Goal: Information Seeking & Learning: Learn about a topic

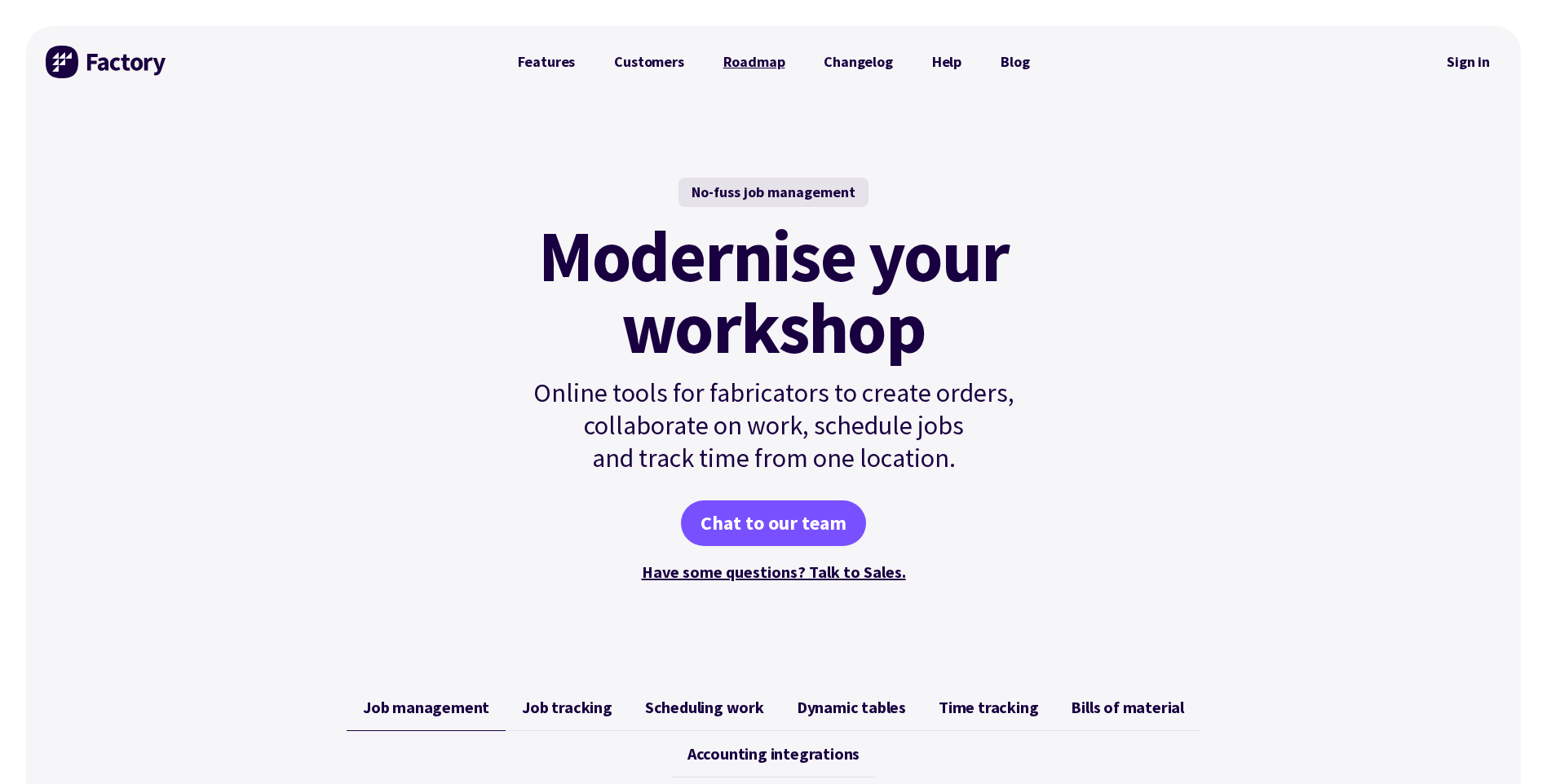
click at [757, 62] on link "Roadmap" at bounding box center [754, 61] width 101 height 32
click at [841, 61] on link "Changelog" at bounding box center [858, 61] width 108 height 32
click at [653, 61] on link "Customers" at bounding box center [648, 61] width 109 height 32
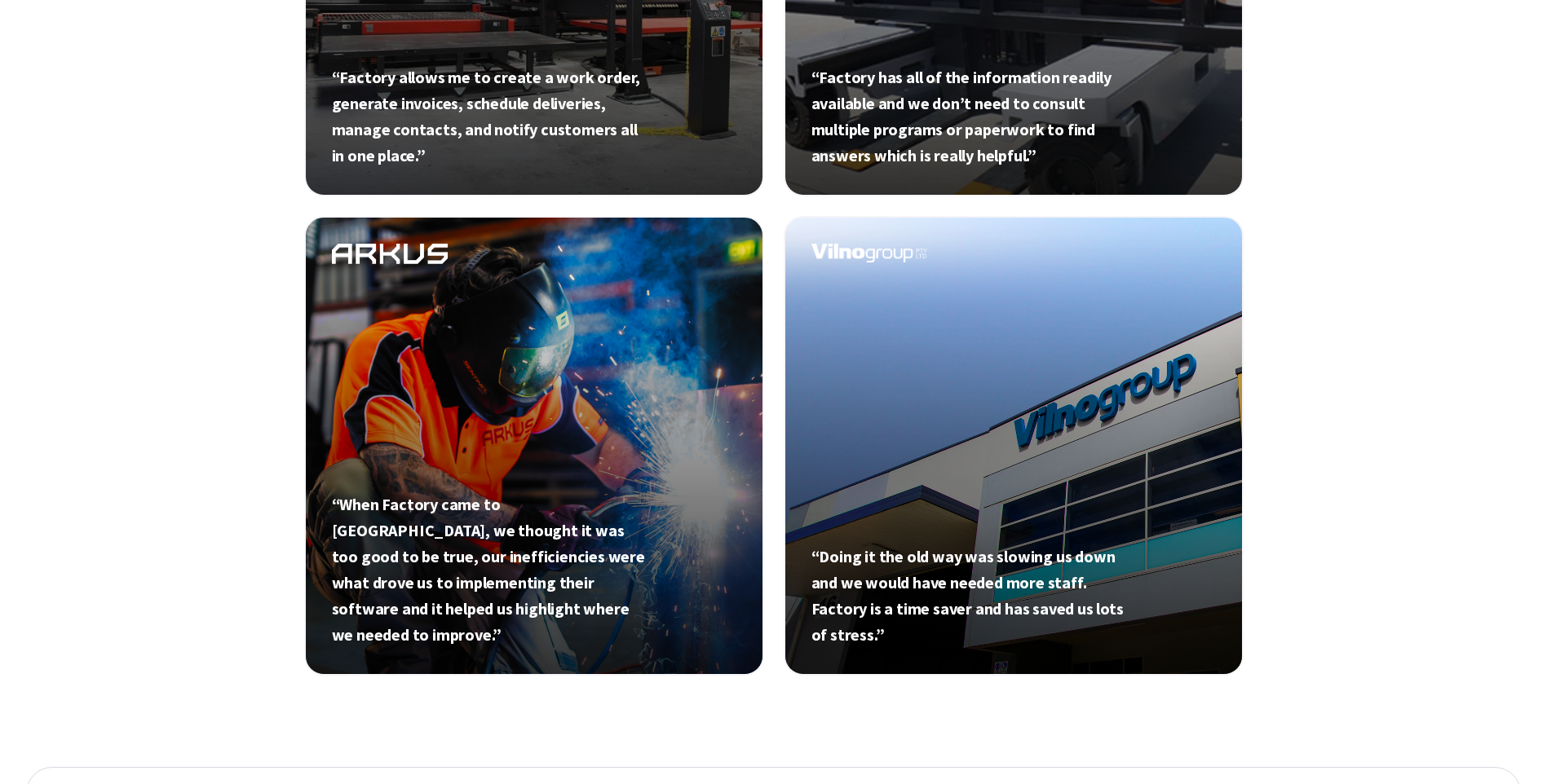
scroll to position [897, 0]
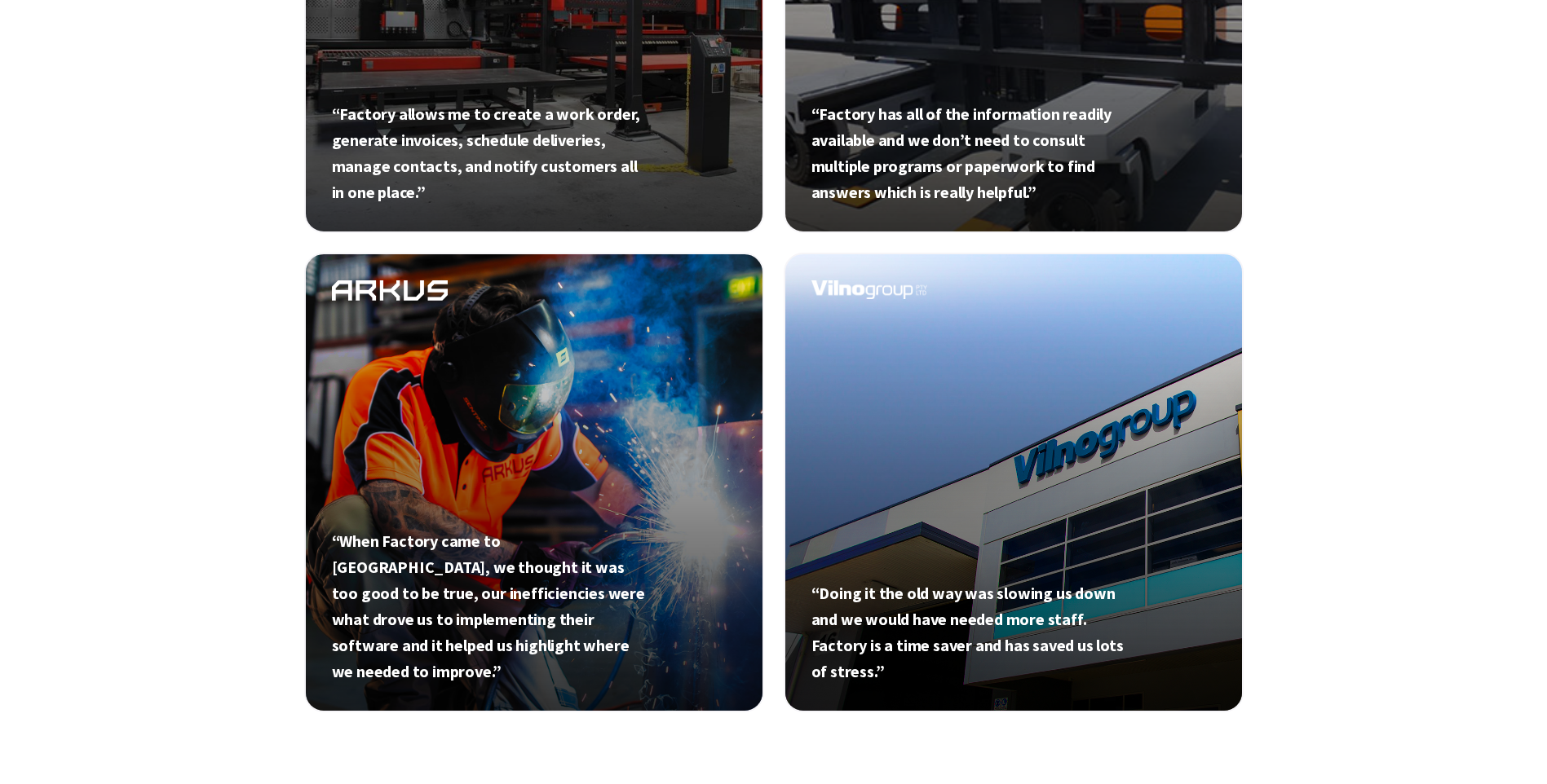
click at [447, 565] on link at bounding box center [534, 482] width 460 height 460
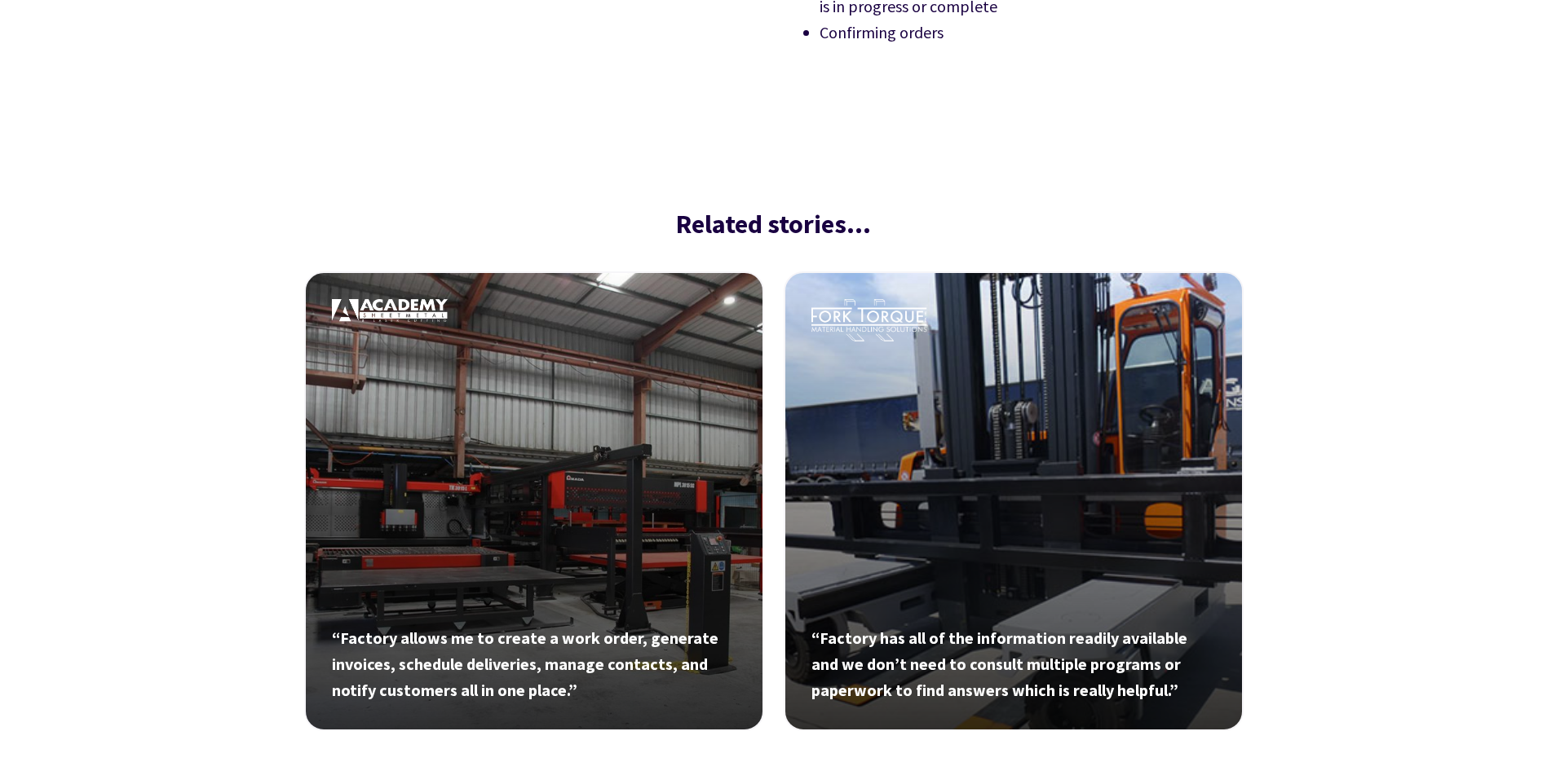
scroll to position [2446, 0]
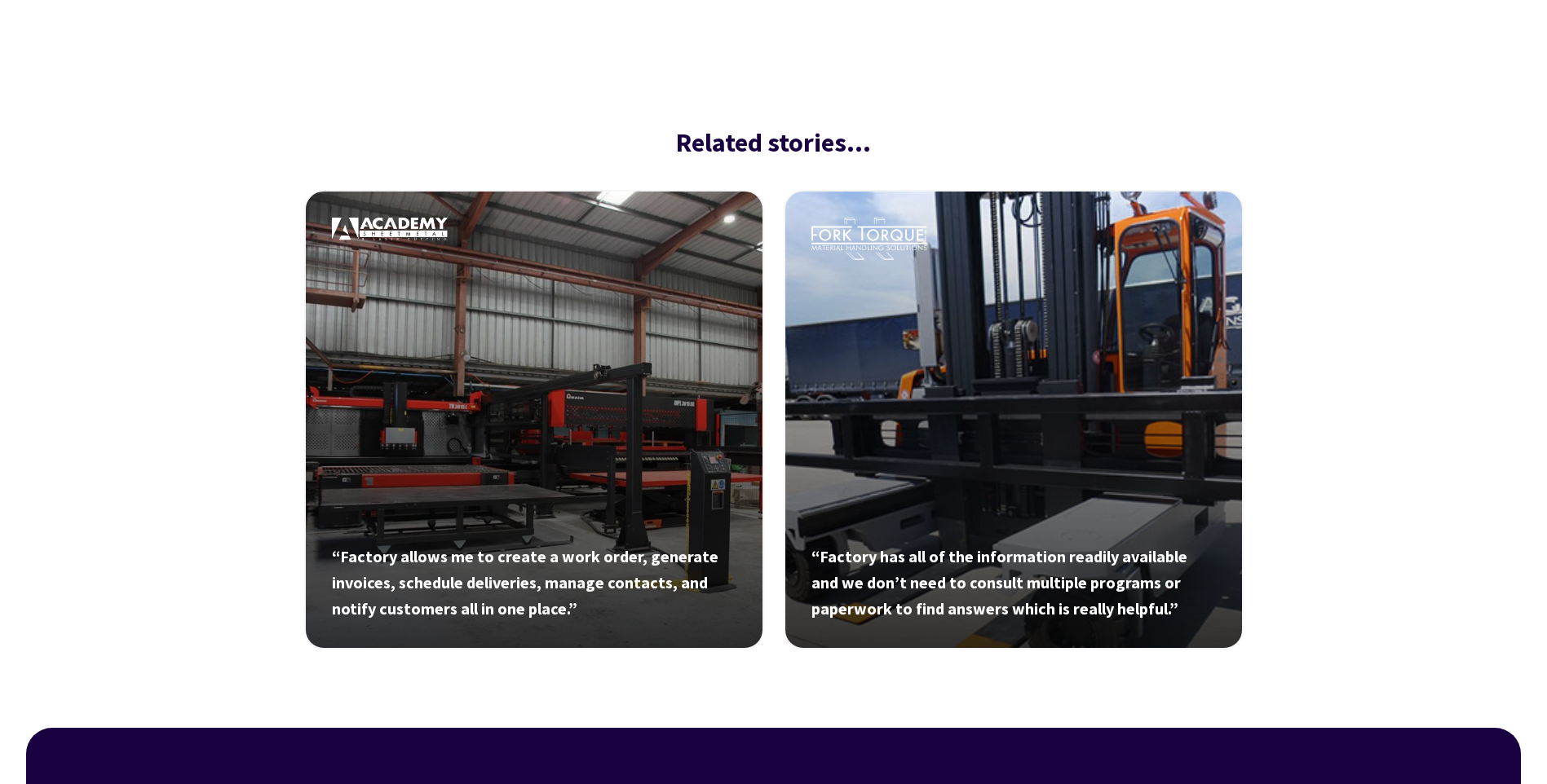
click at [518, 452] on link at bounding box center [534, 420] width 460 height 460
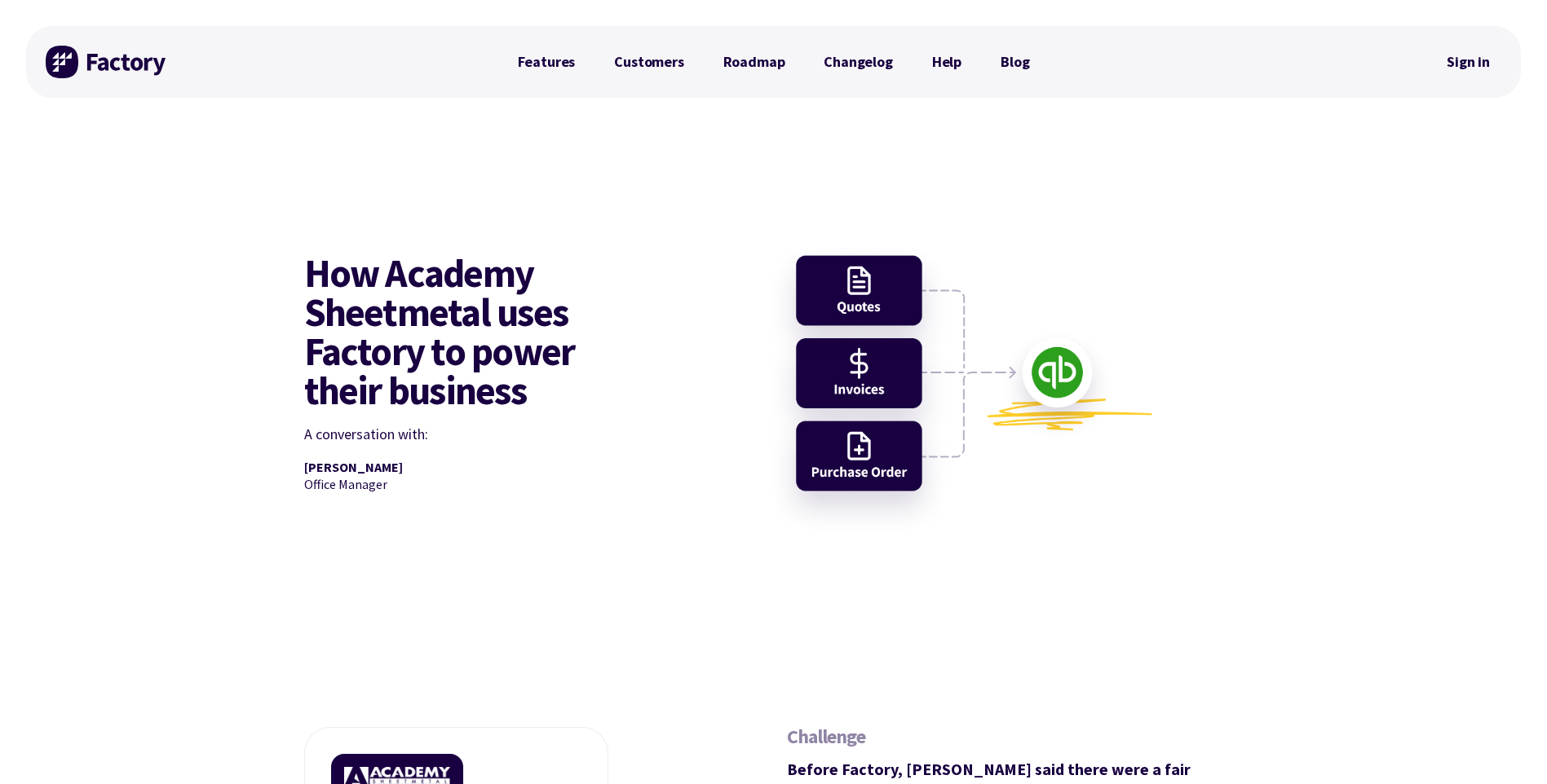
click at [846, 362] on img at bounding box center [975, 373] width 537 height 394
click at [543, 66] on link "Features" at bounding box center [547, 61] width 97 height 32
